Goal: Task Accomplishment & Management: Use online tool/utility

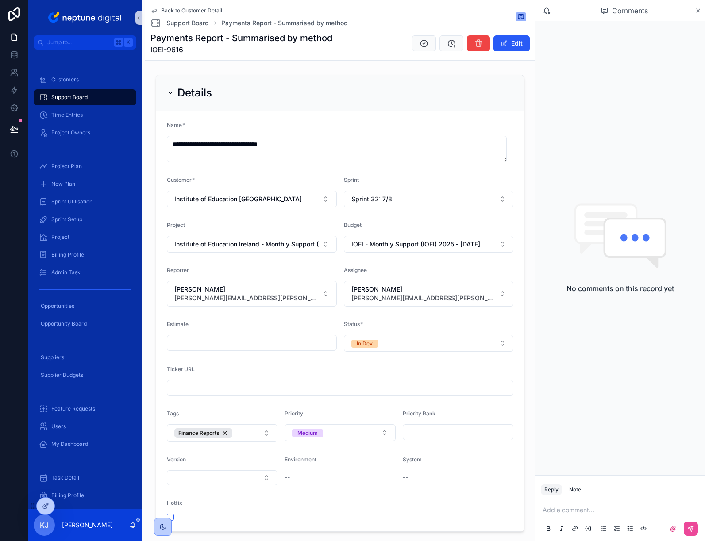
scroll to position [412, 0]
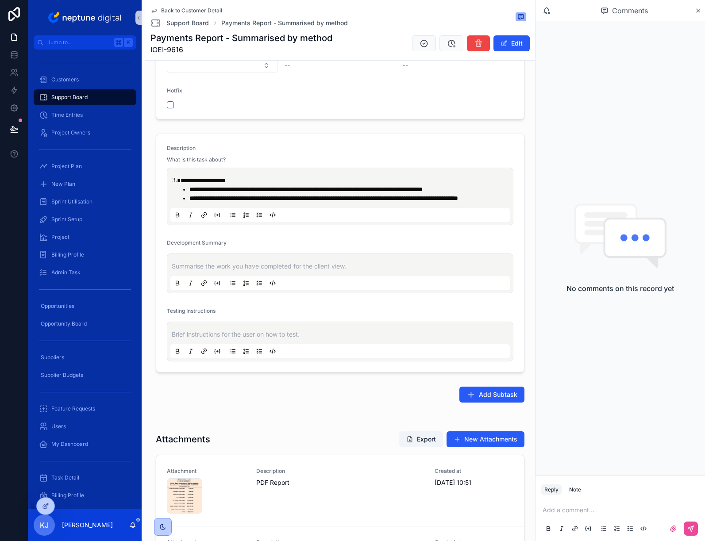
click at [180, 8] on span "Back to Customer Detail" at bounding box center [191, 10] width 61 height 7
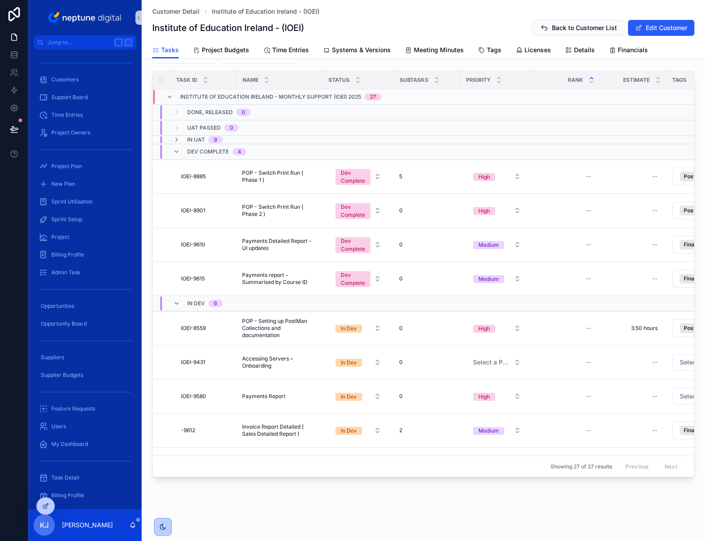
scroll to position [97, 0]
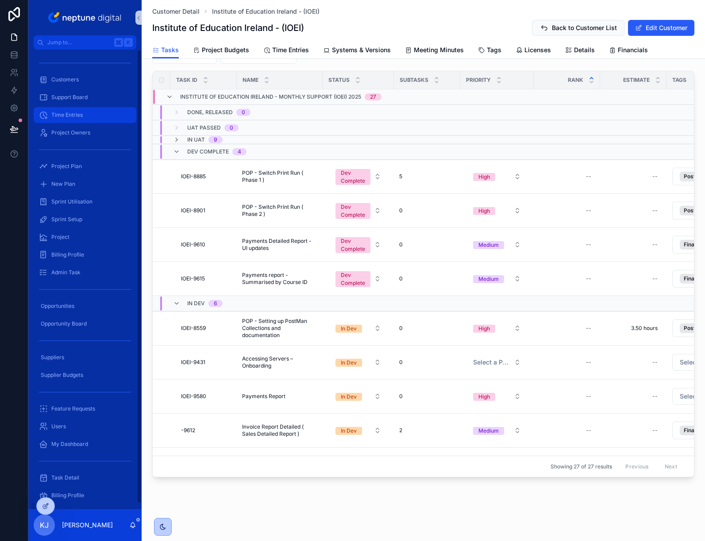
click at [71, 113] on span "Time Entries" at bounding box center [66, 114] width 31 height 7
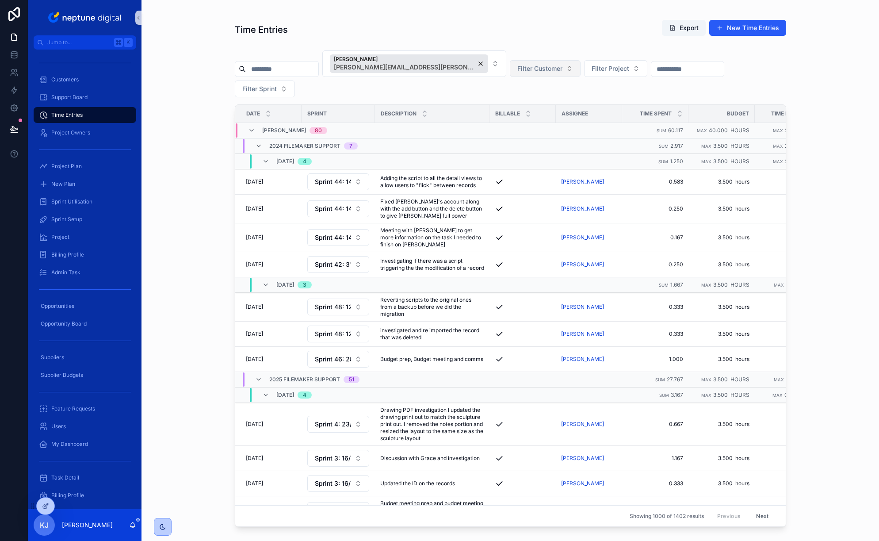
click at [531, 68] on span "Filter Customer" at bounding box center [539, 68] width 45 height 9
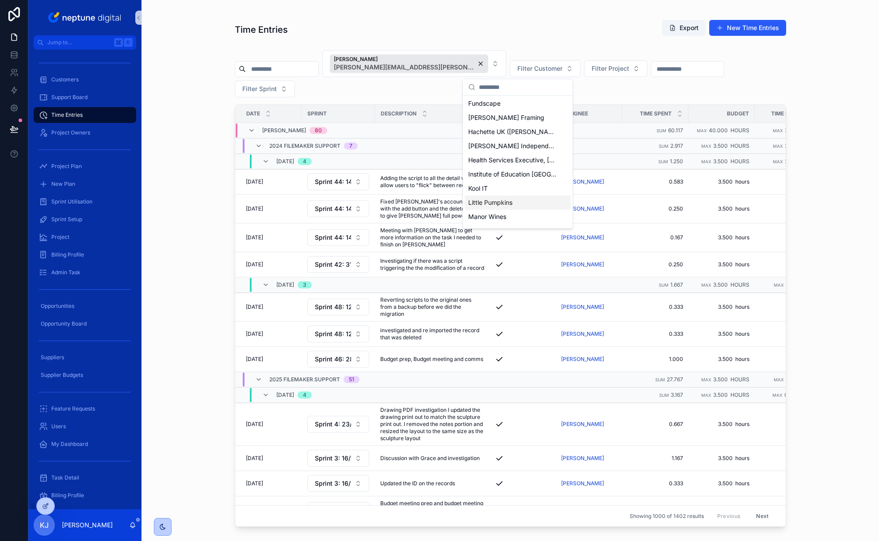
scroll to position [256, 0]
click at [527, 176] on span "Institute of Education [GEOGRAPHIC_DATA]" at bounding box center [512, 173] width 88 height 9
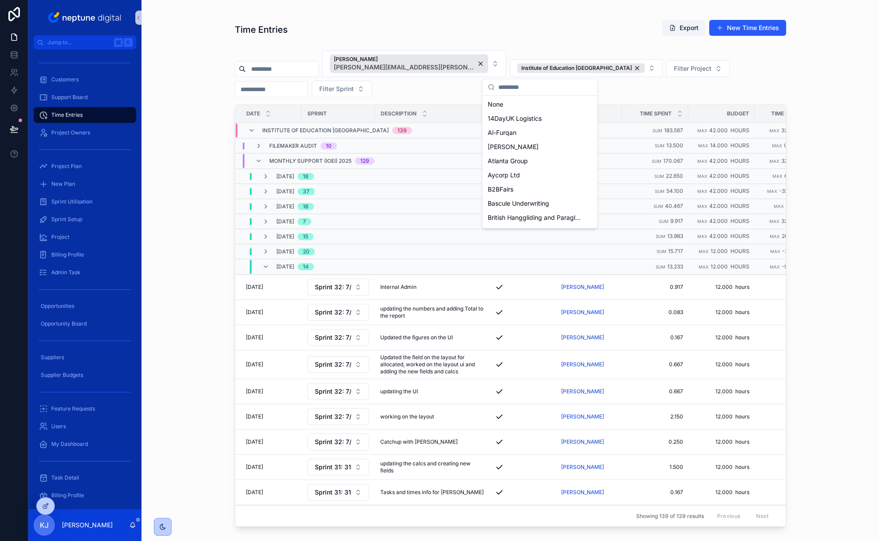
click at [608, 43] on div "Time Entries Export New Time Entries" at bounding box center [511, 31] width 552 height 24
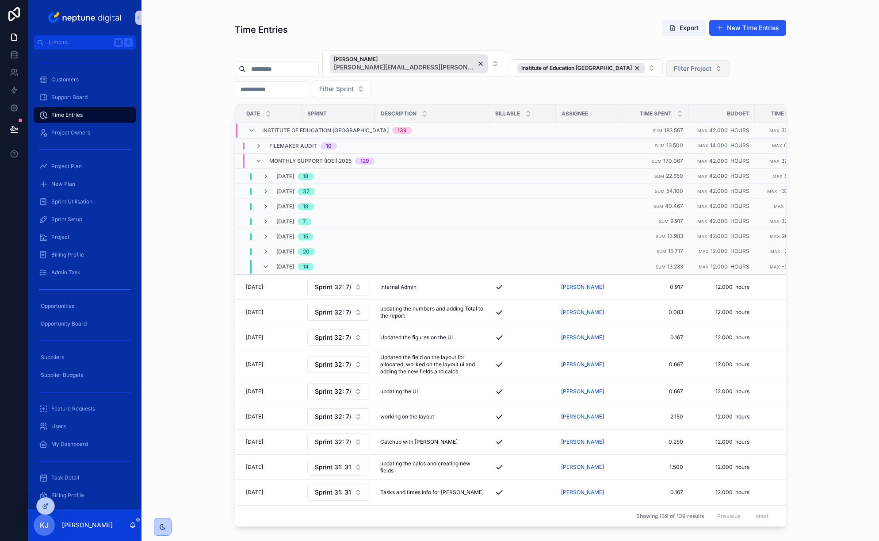
click at [674, 65] on span "Filter Project" at bounding box center [693, 68] width 38 height 9
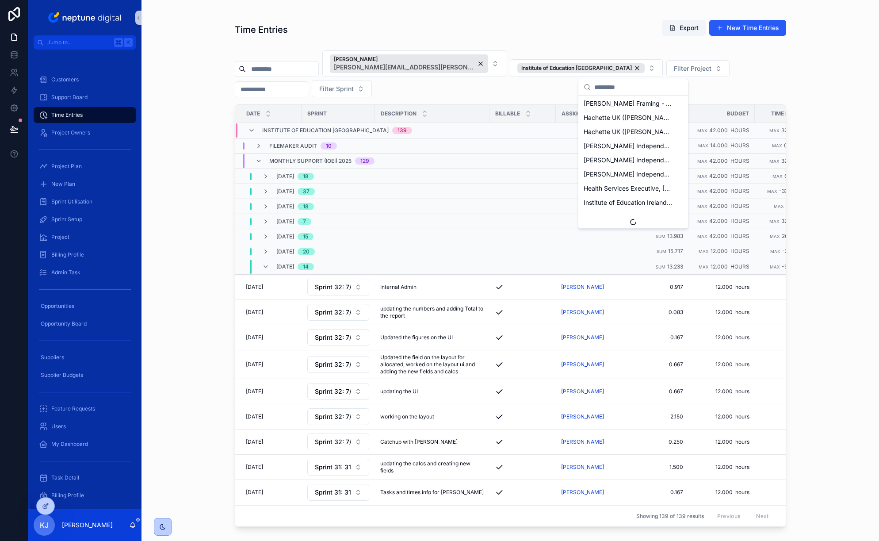
scroll to position [600, 0]
click at [631, 210] on span "Institute of Education Ireland - Monthly Support (IOEI) 2025" at bounding box center [628, 212] width 88 height 9
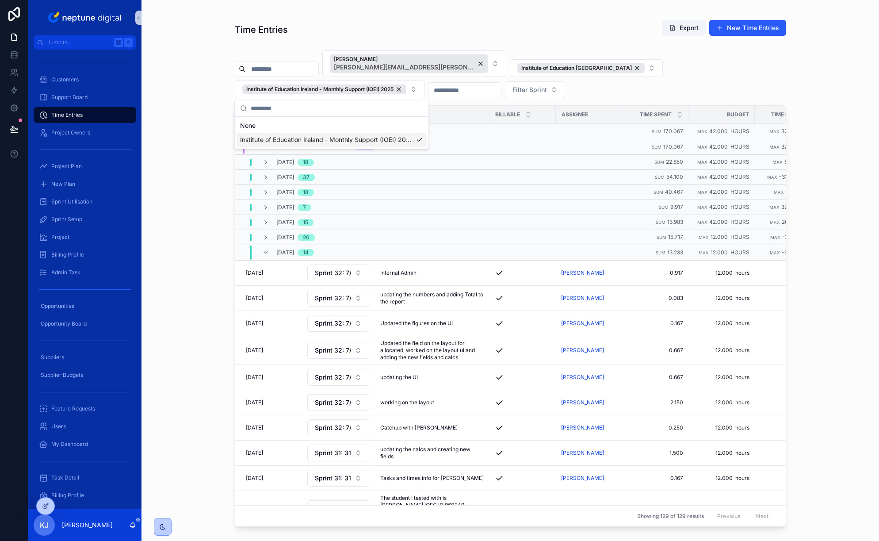
click at [674, 76] on div "[PERSON_NAME] [PERSON_NAME][EMAIL_ADDRESS][PERSON_NAME][DOMAIN_NAME] Institute …" at bounding box center [511, 76] width 552 height 58
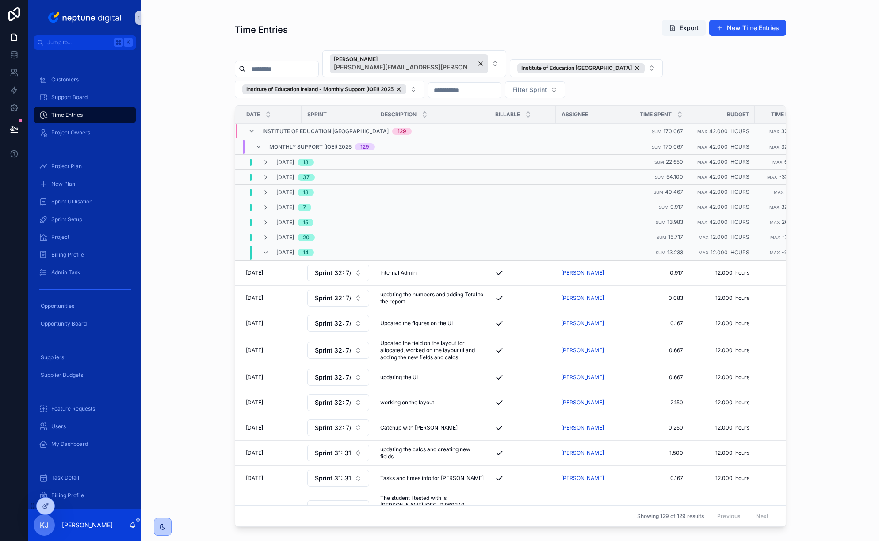
click at [501, 91] on input "scrollable content" at bounding box center [465, 90] width 73 height 12
click at [427, 184] on button "4" at bounding box center [427, 183] width 16 height 16
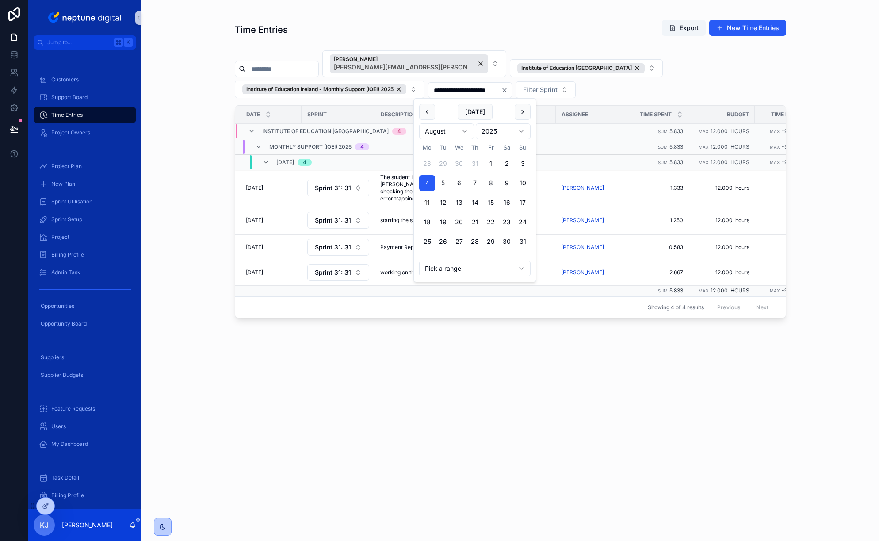
click at [427, 203] on button "11" at bounding box center [427, 203] width 16 height 16
type input "**********"
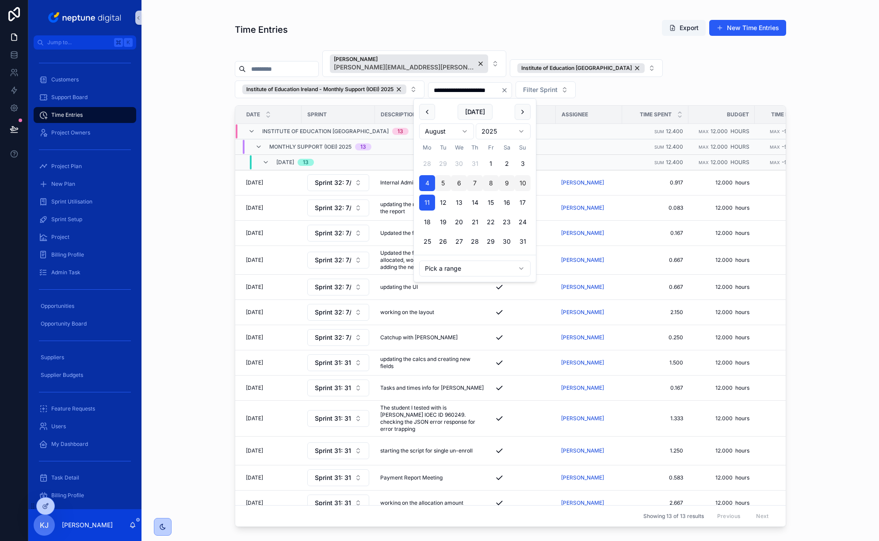
click at [704, 105] on div "**********" at bounding box center [511, 270] width 738 height 541
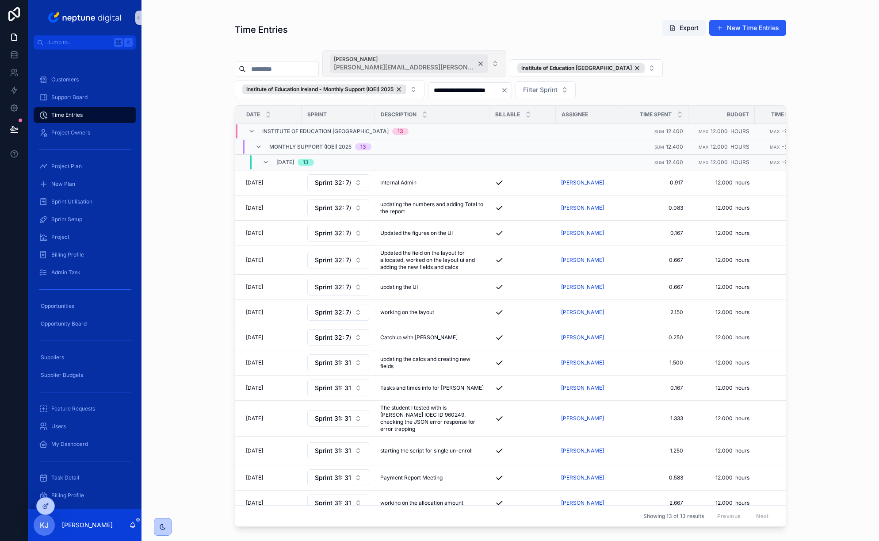
click at [454, 62] on div "[PERSON_NAME] [PERSON_NAME][EMAIL_ADDRESS][PERSON_NAME][DOMAIN_NAME]" at bounding box center [409, 63] width 158 height 19
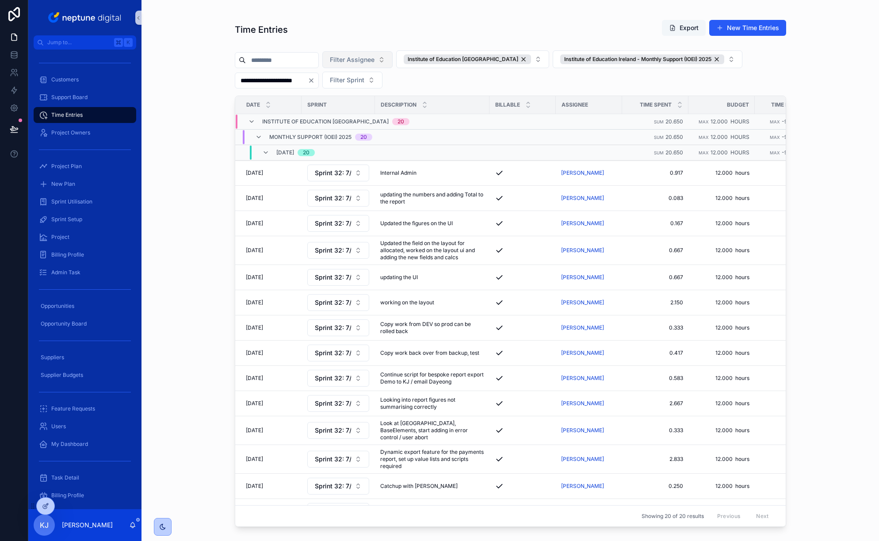
click at [684, 28] on button "Export" at bounding box center [684, 28] width 44 height 16
